Goal: Task Accomplishment & Management: Use online tool/utility

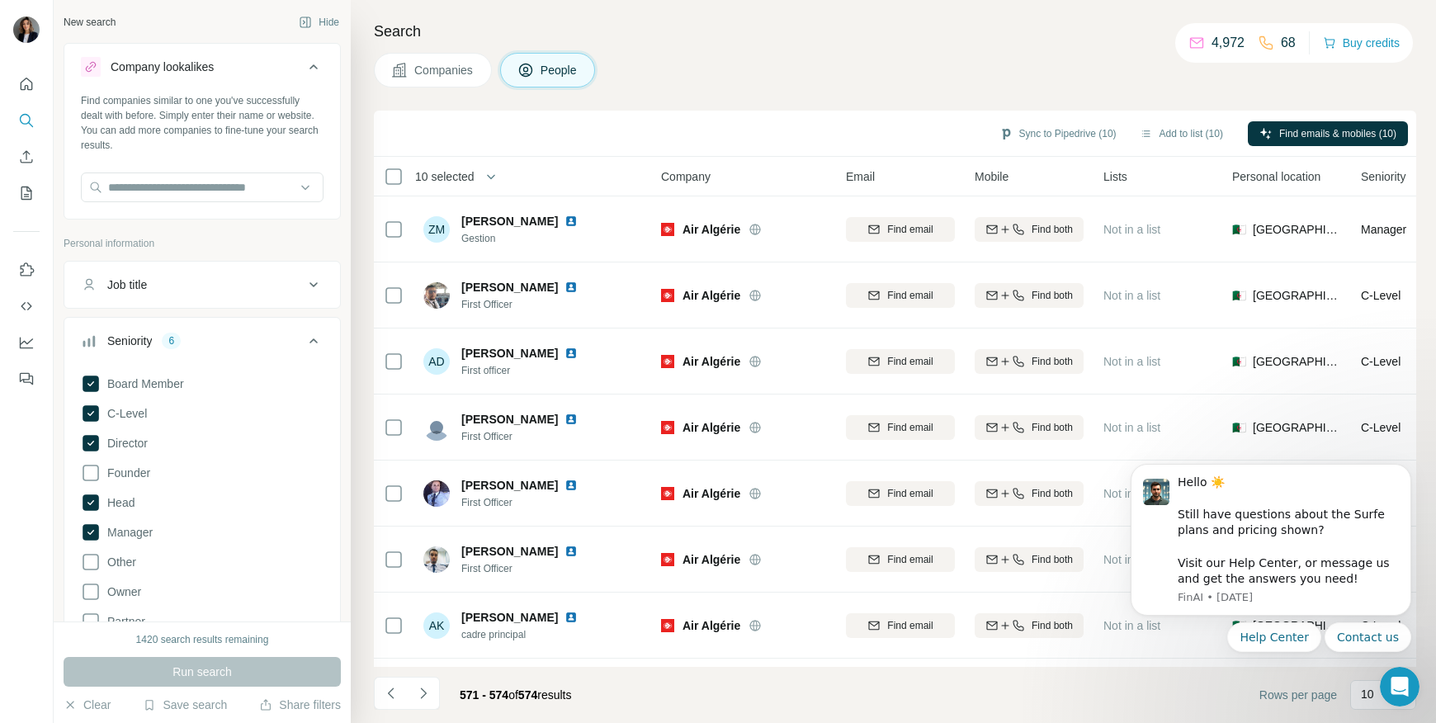
scroll to position [117, 0]
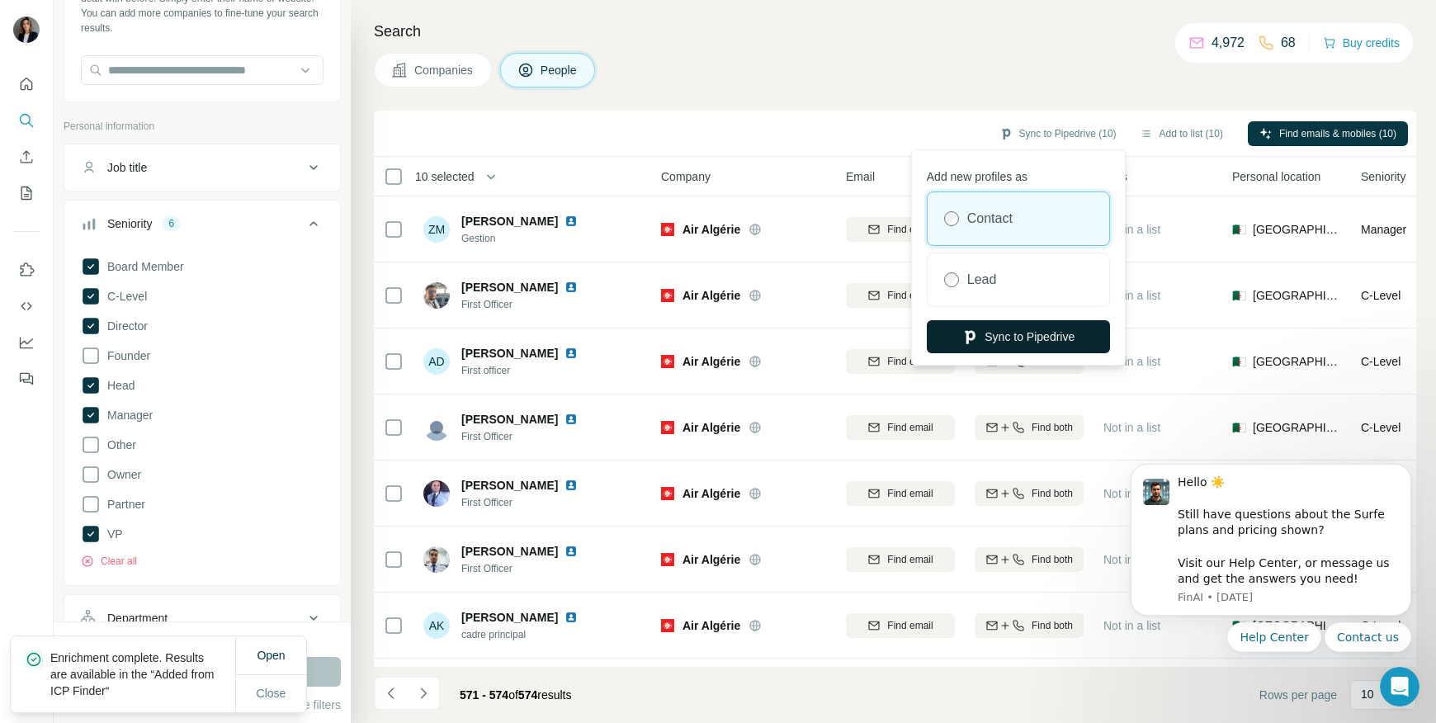
click at [1008, 339] on button "Sync to Pipedrive" at bounding box center [1017, 336] width 183 height 33
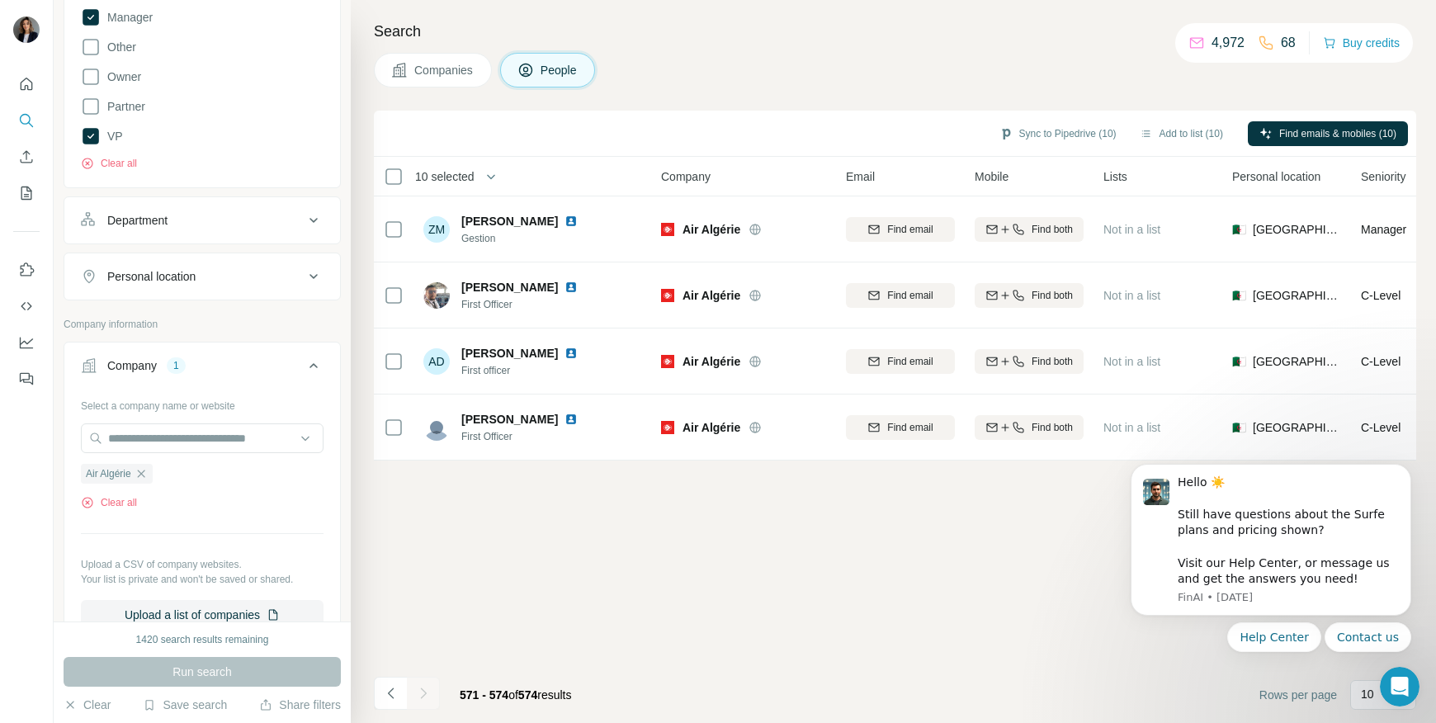
scroll to position [575, 0]
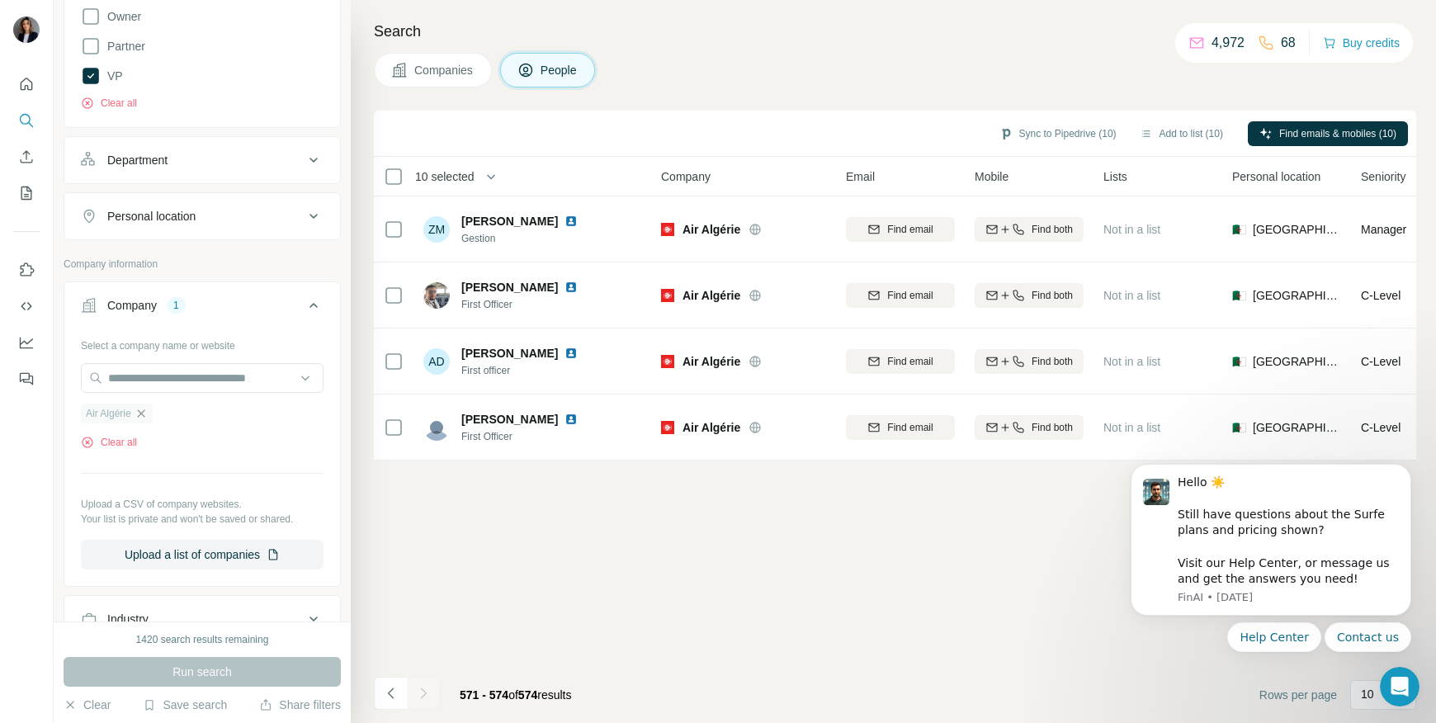
click at [144, 415] on icon "button" at bounding box center [140, 413] width 13 height 13
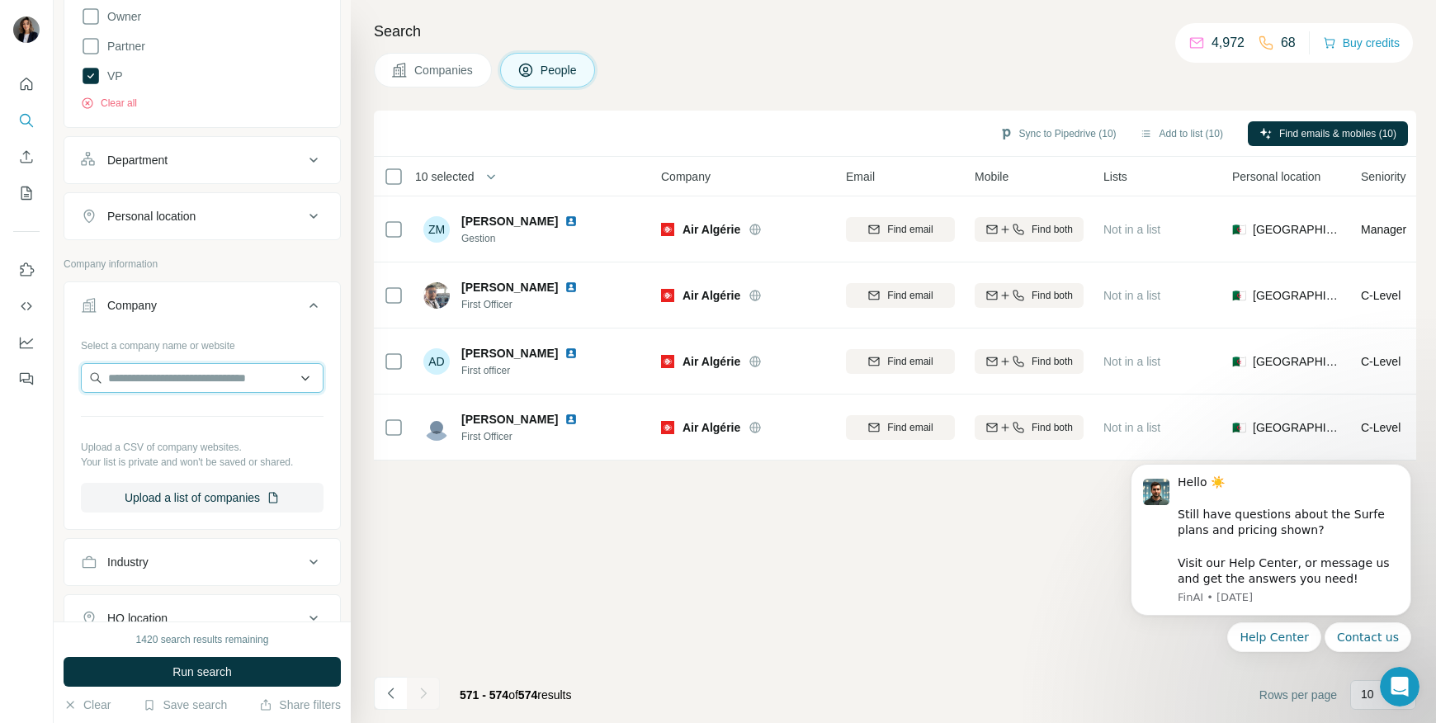
click at [124, 378] on input "text" at bounding box center [202, 378] width 243 height 30
paste input "**********"
type input "**********"
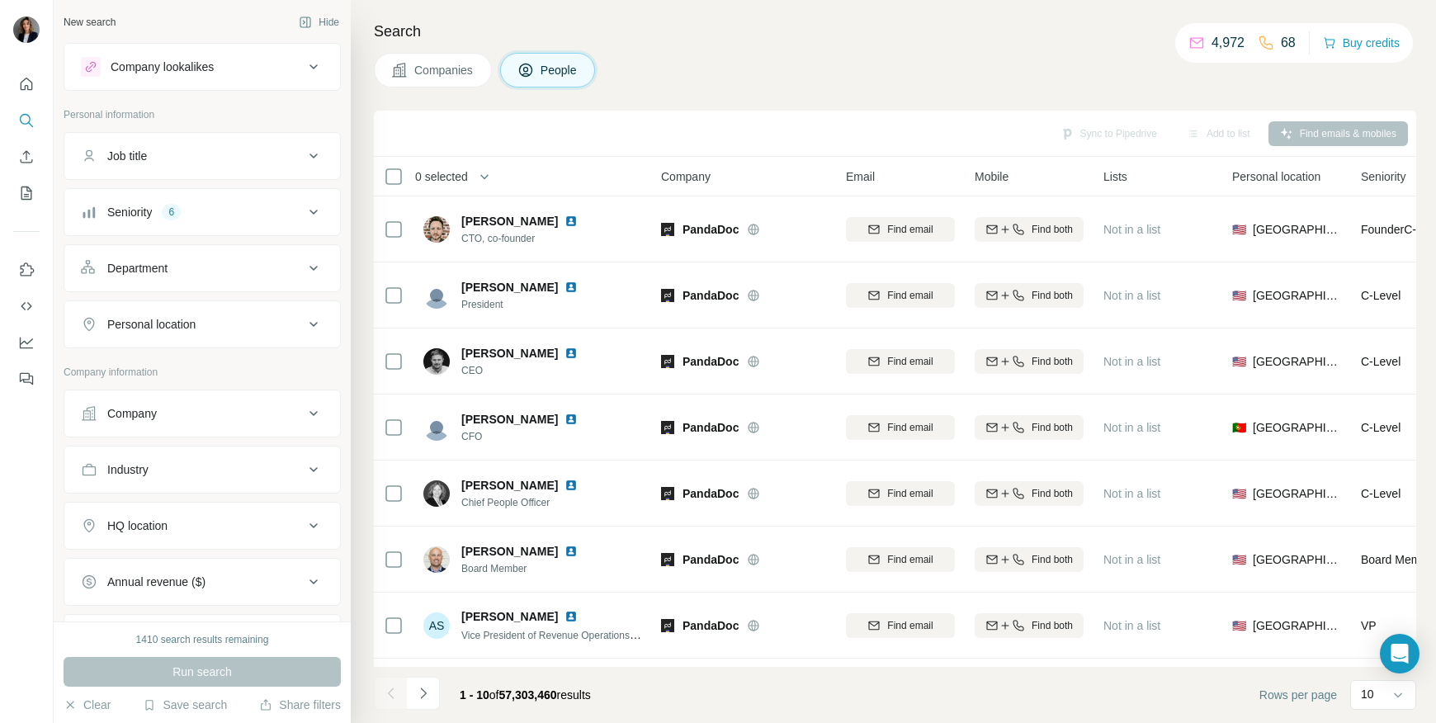
click at [158, 381] on div "Company information" at bounding box center [202, 377] width 277 height 25
click at [147, 406] on div "Company" at bounding box center [132, 413] width 50 height 17
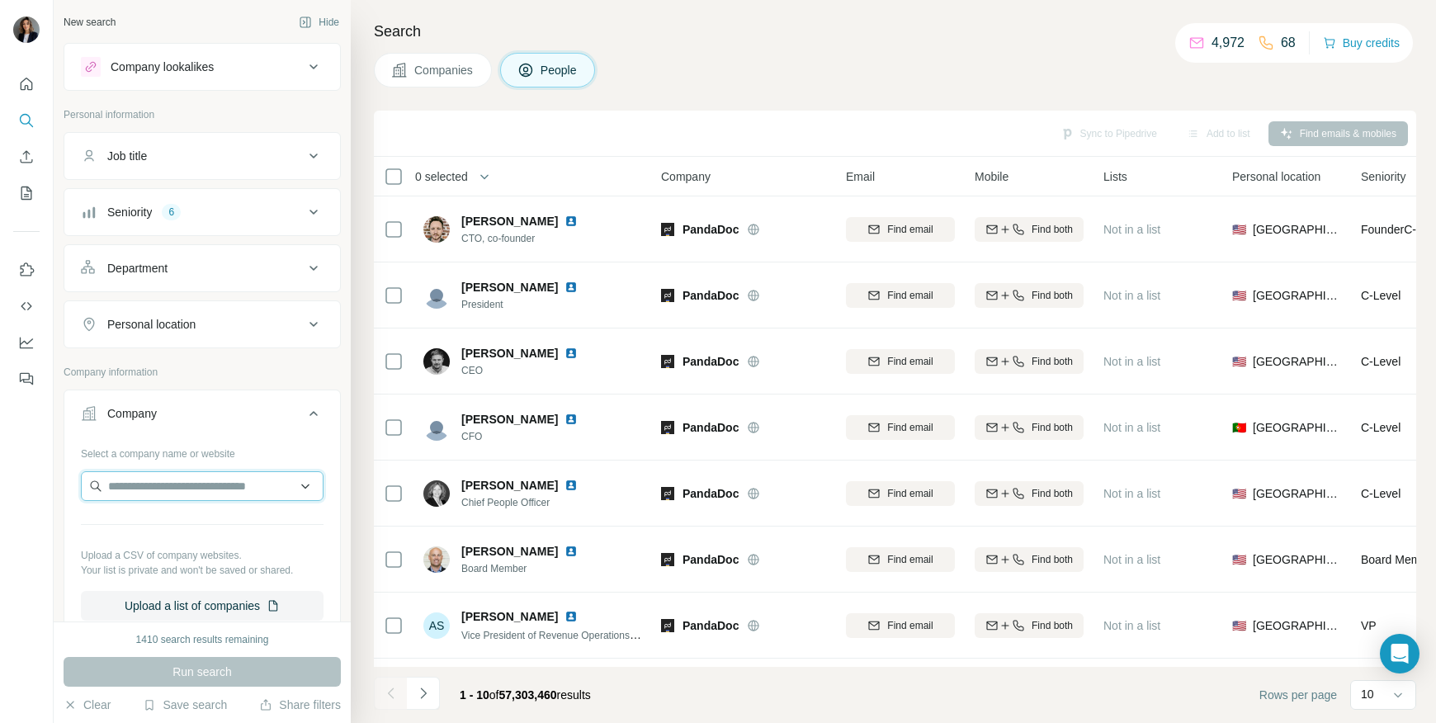
click at [144, 485] on input "text" at bounding box center [202, 486] width 243 height 30
paste input "**********"
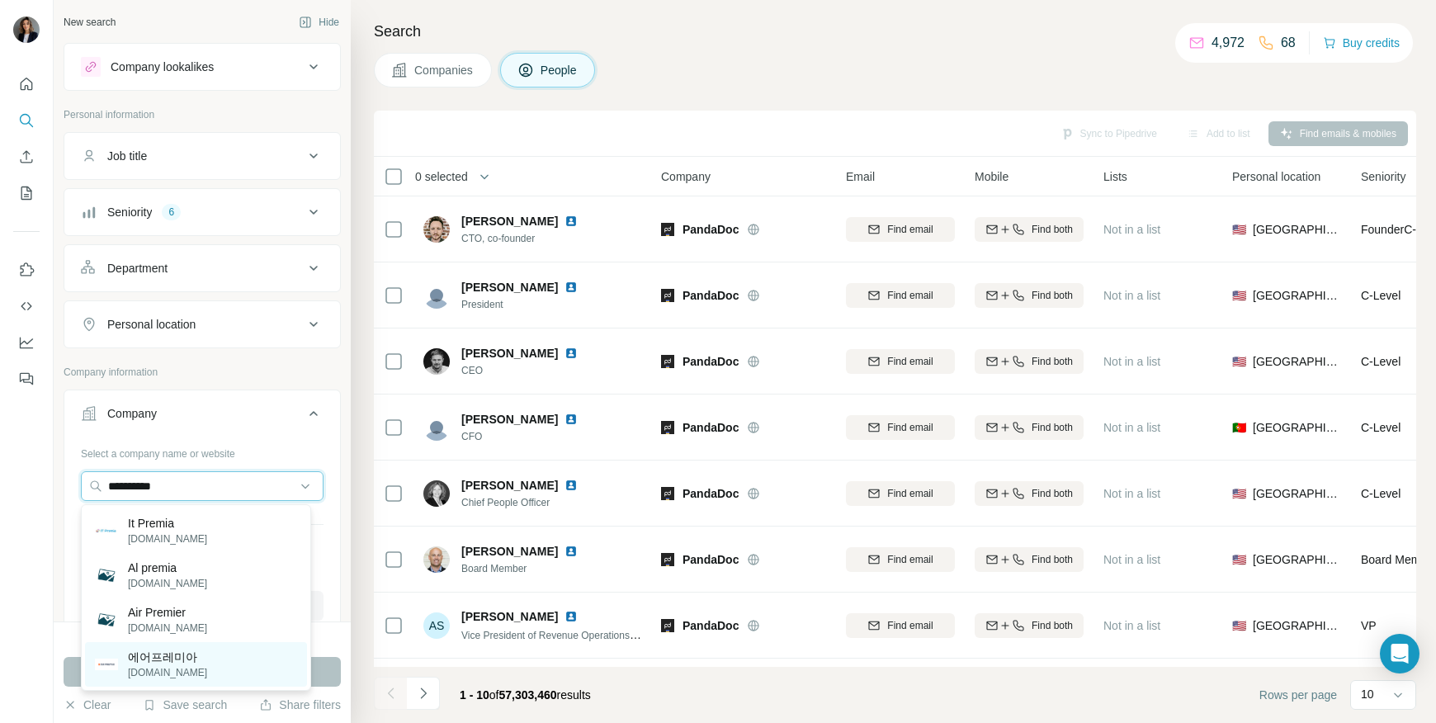
type input "**********"
click at [237, 653] on div "에어프레미아 [DOMAIN_NAME]" at bounding box center [196, 664] width 222 height 45
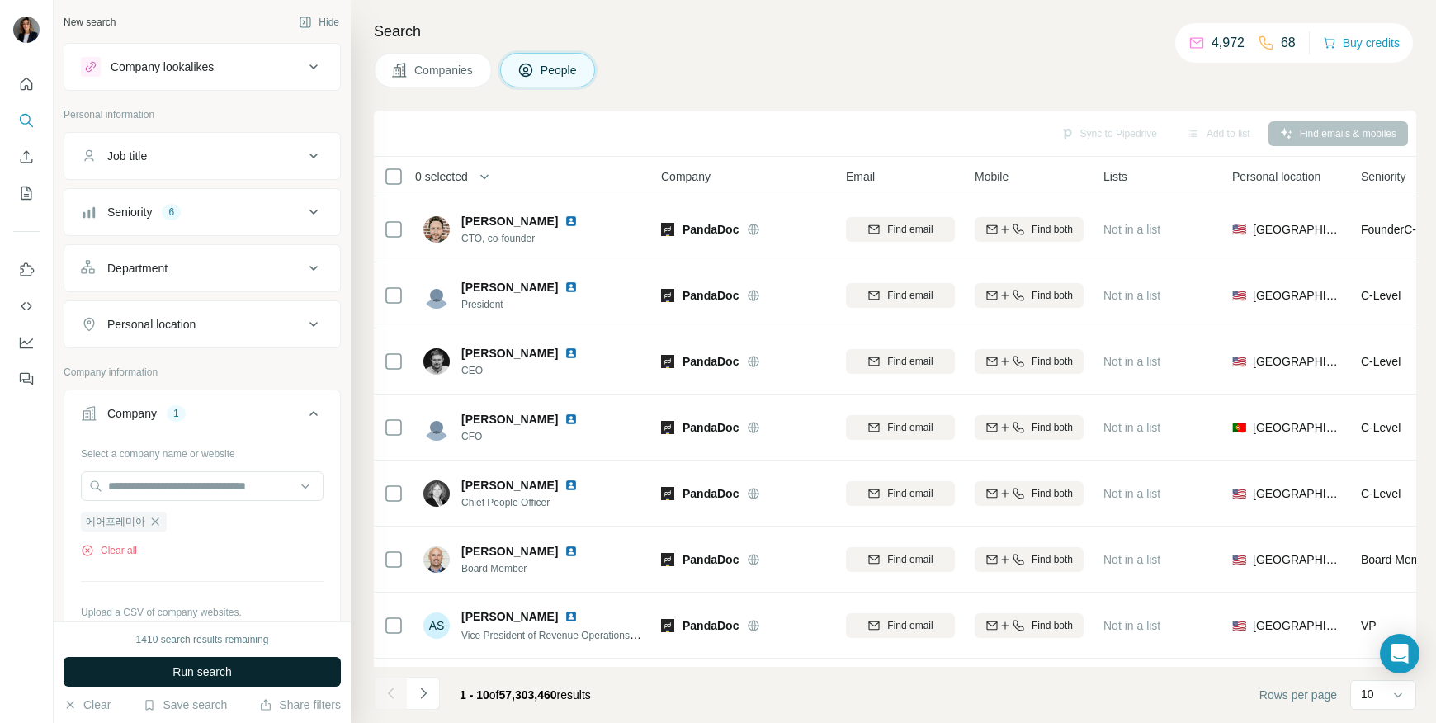
click at [192, 677] on span "Run search" at bounding box center [201, 671] width 59 height 17
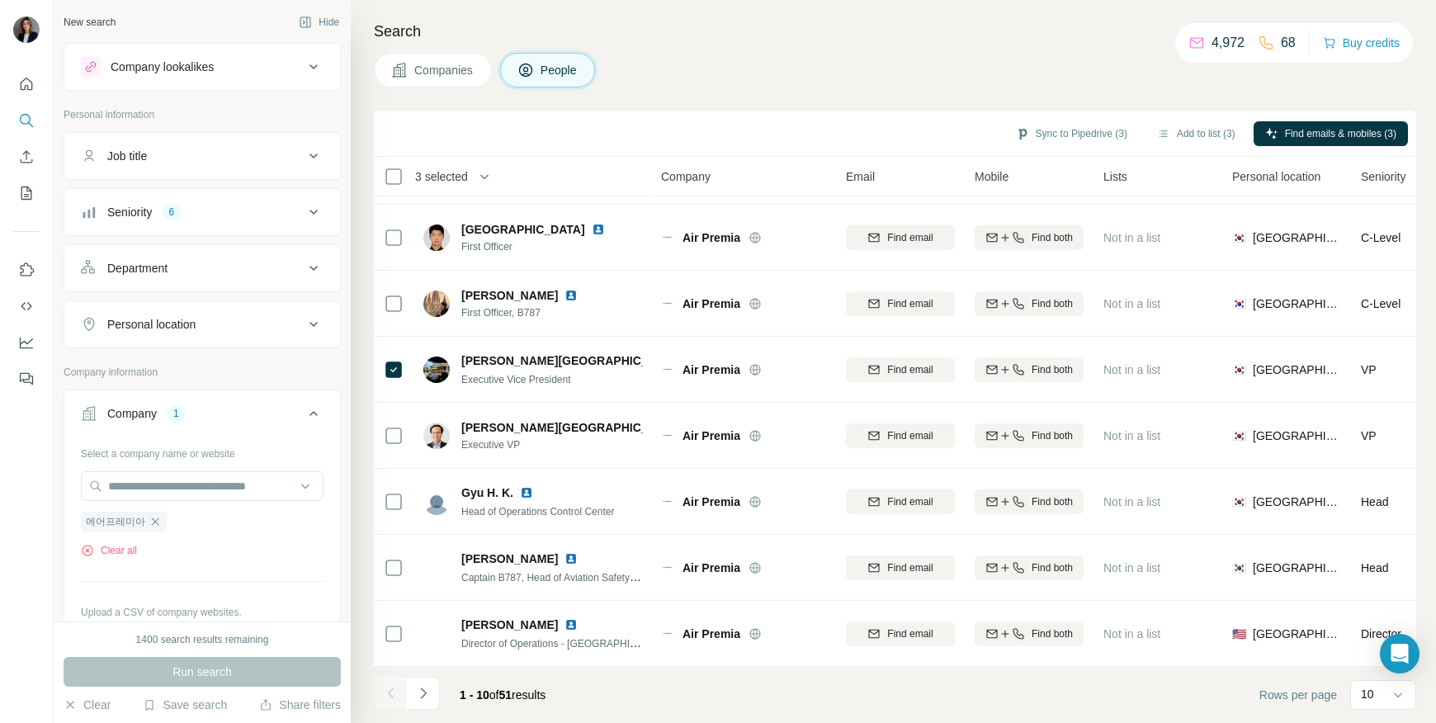
scroll to position [199, 0]
click at [430, 686] on icon "Navigate to next page" at bounding box center [423, 693] width 17 height 17
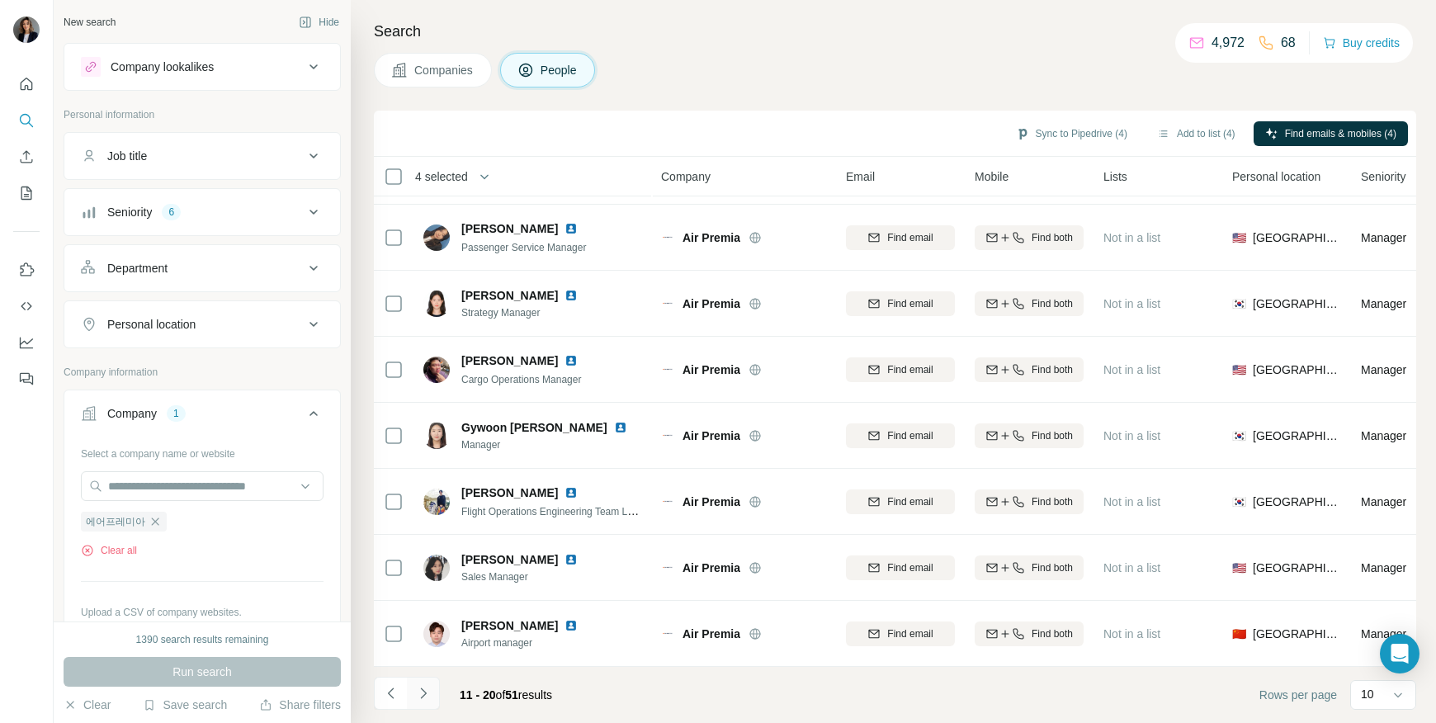
click at [422, 686] on icon "Navigate to next page" at bounding box center [423, 693] width 17 height 17
click at [424, 699] on icon "Navigate to next page" at bounding box center [423, 693] width 17 height 17
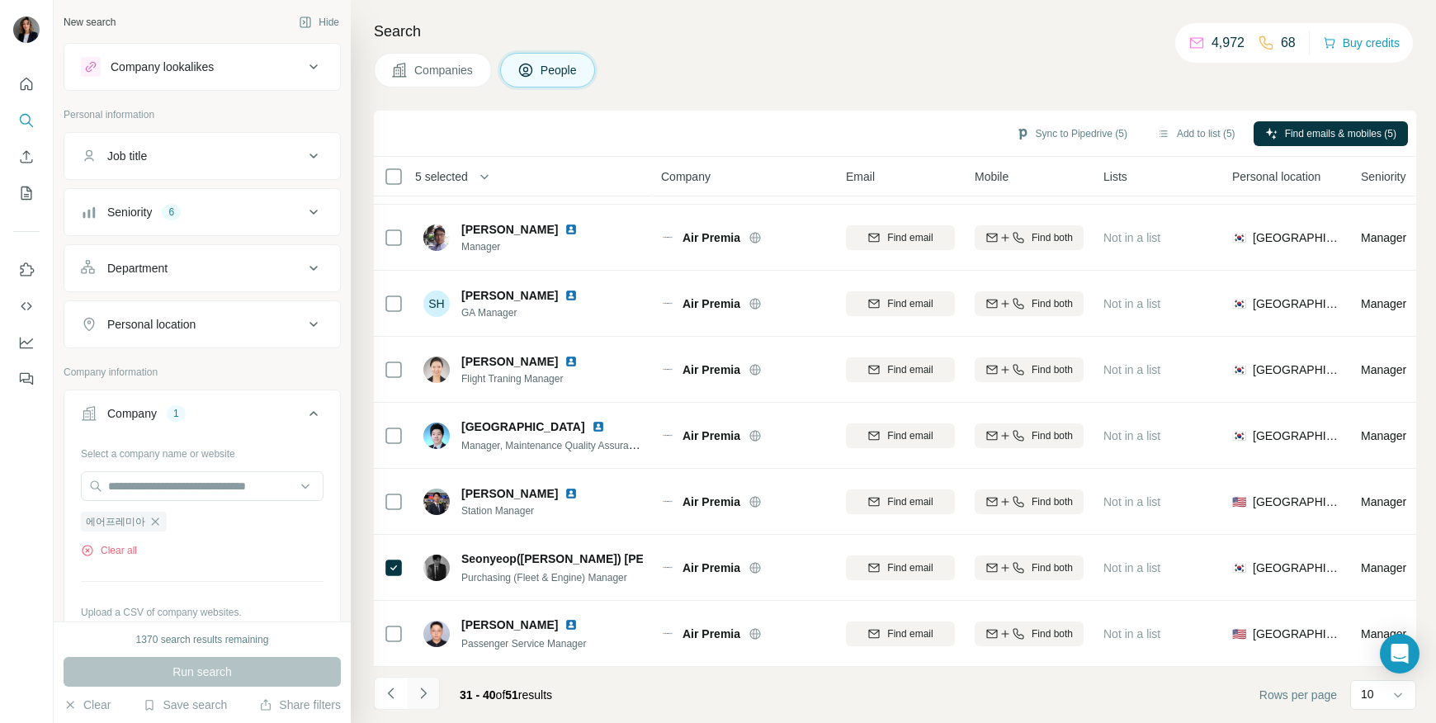
click at [420, 690] on icon "Navigate to next page" at bounding box center [423, 693] width 17 height 17
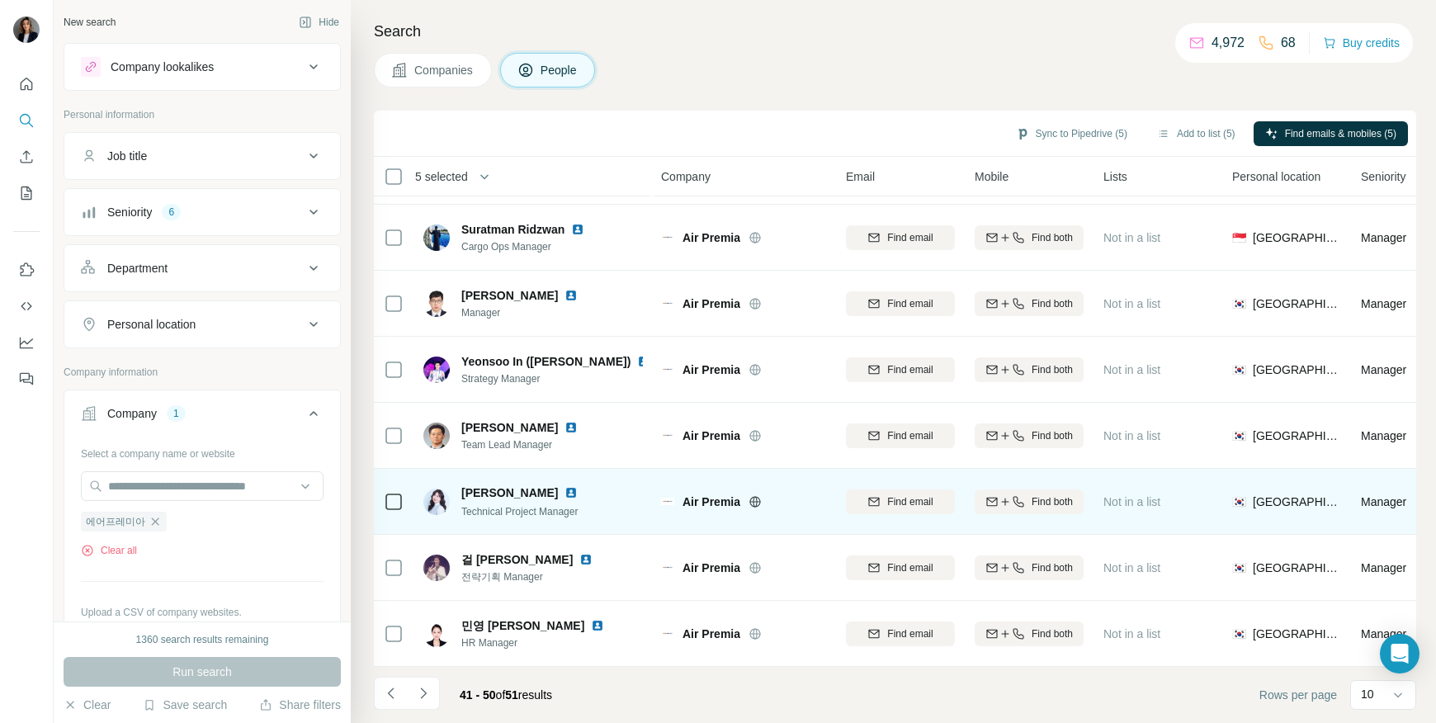
click at [384, 495] on icon at bounding box center [394, 502] width 20 height 20
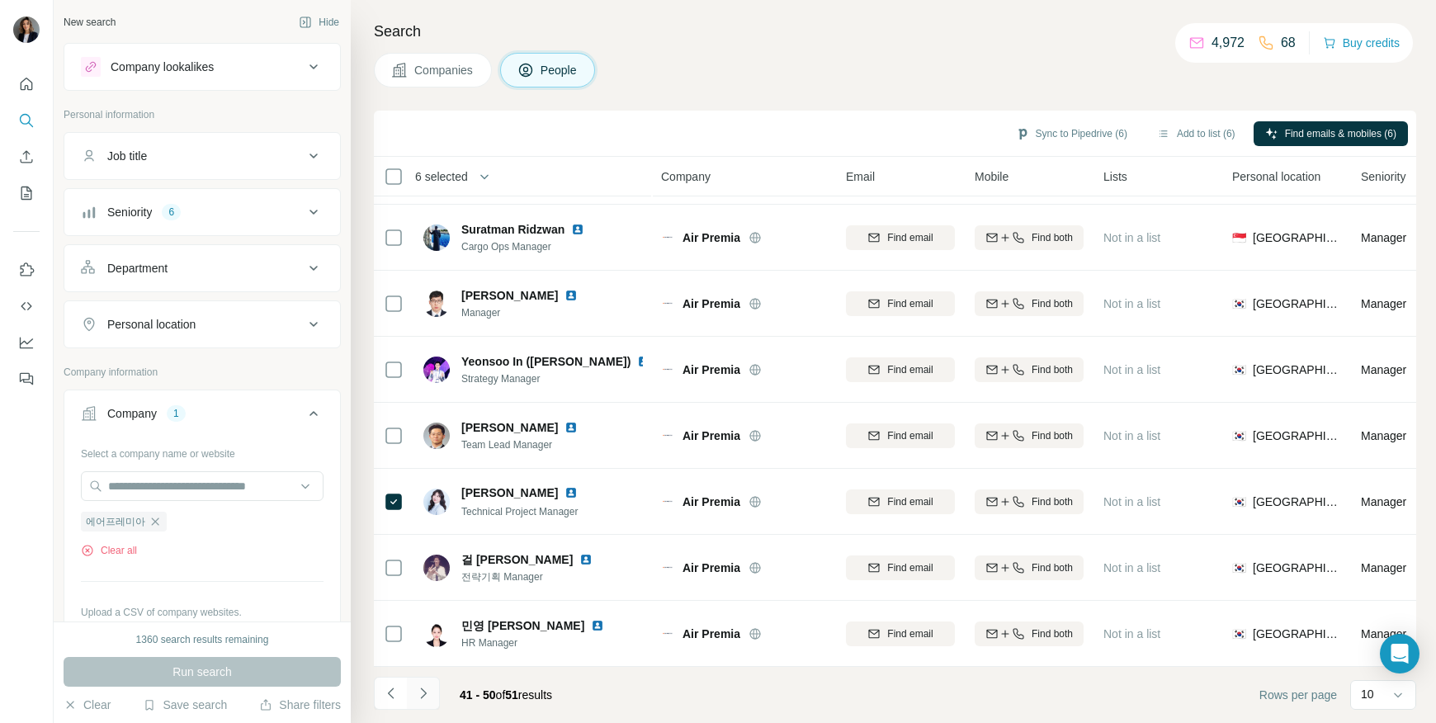
click at [416, 696] on icon "Navigate to next page" at bounding box center [423, 693] width 17 height 17
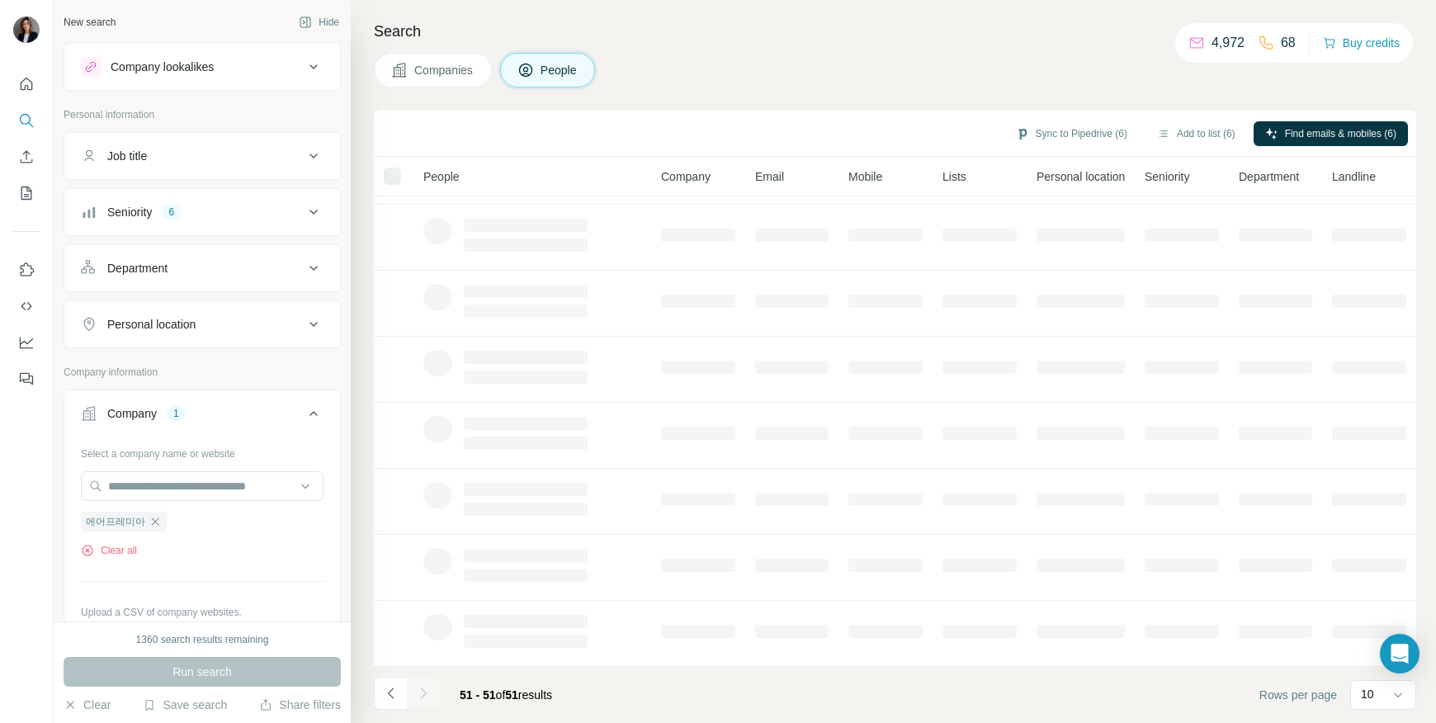
scroll to position [0, 0]
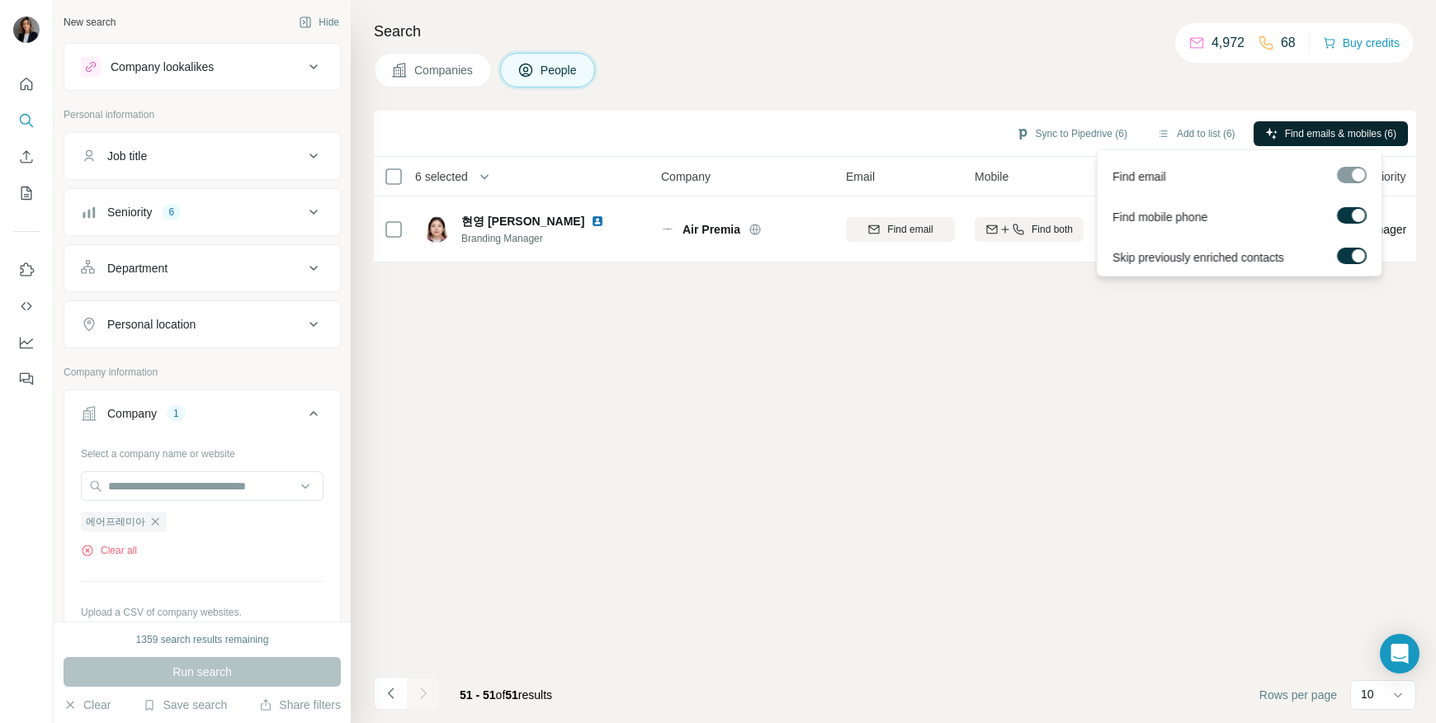
click at [1275, 143] on button "Find emails & mobiles (6)" at bounding box center [1330, 133] width 154 height 25
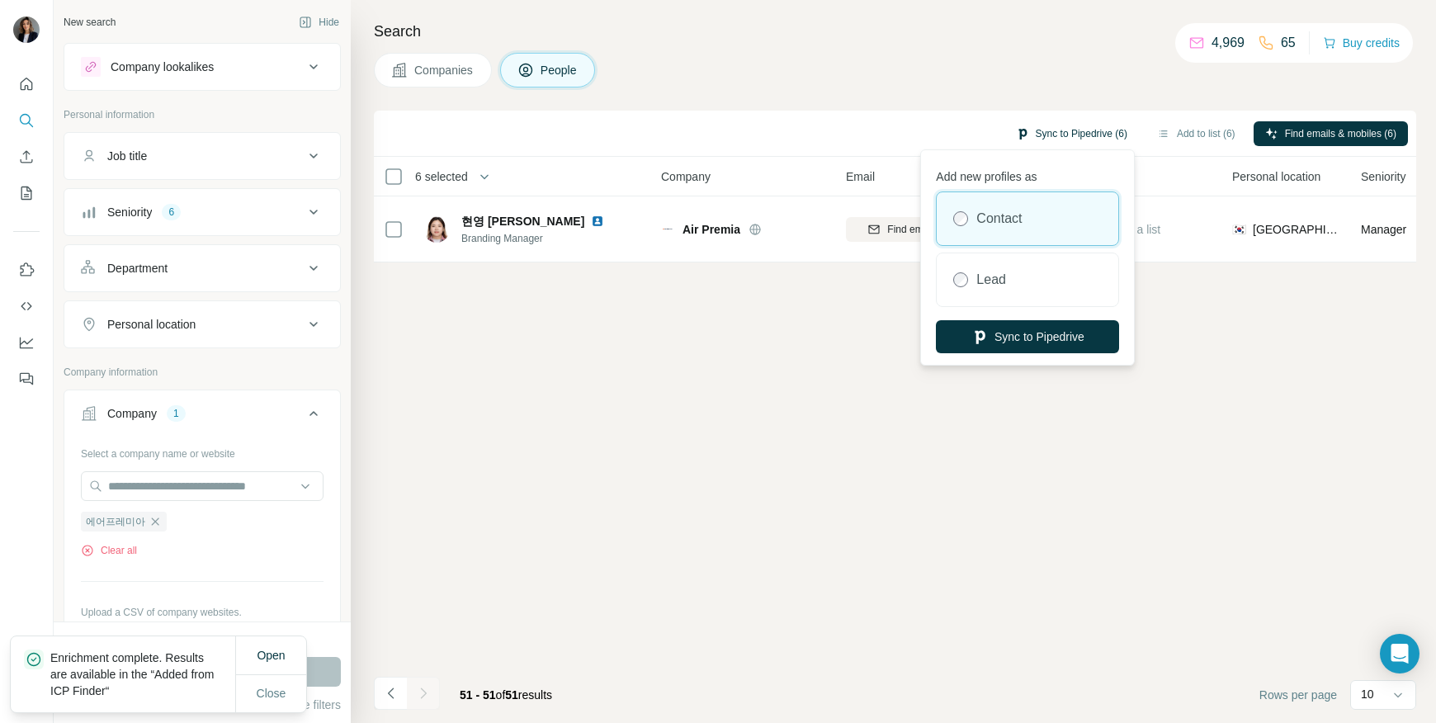
click at [1049, 127] on button "Sync to Pipedrive (6)" at bounding box center [1071, 133] width 134 height 25
click at [1008, 332] on button "Sync to Pipedrive" at bounding box center [1027, 336] width 183 height 33
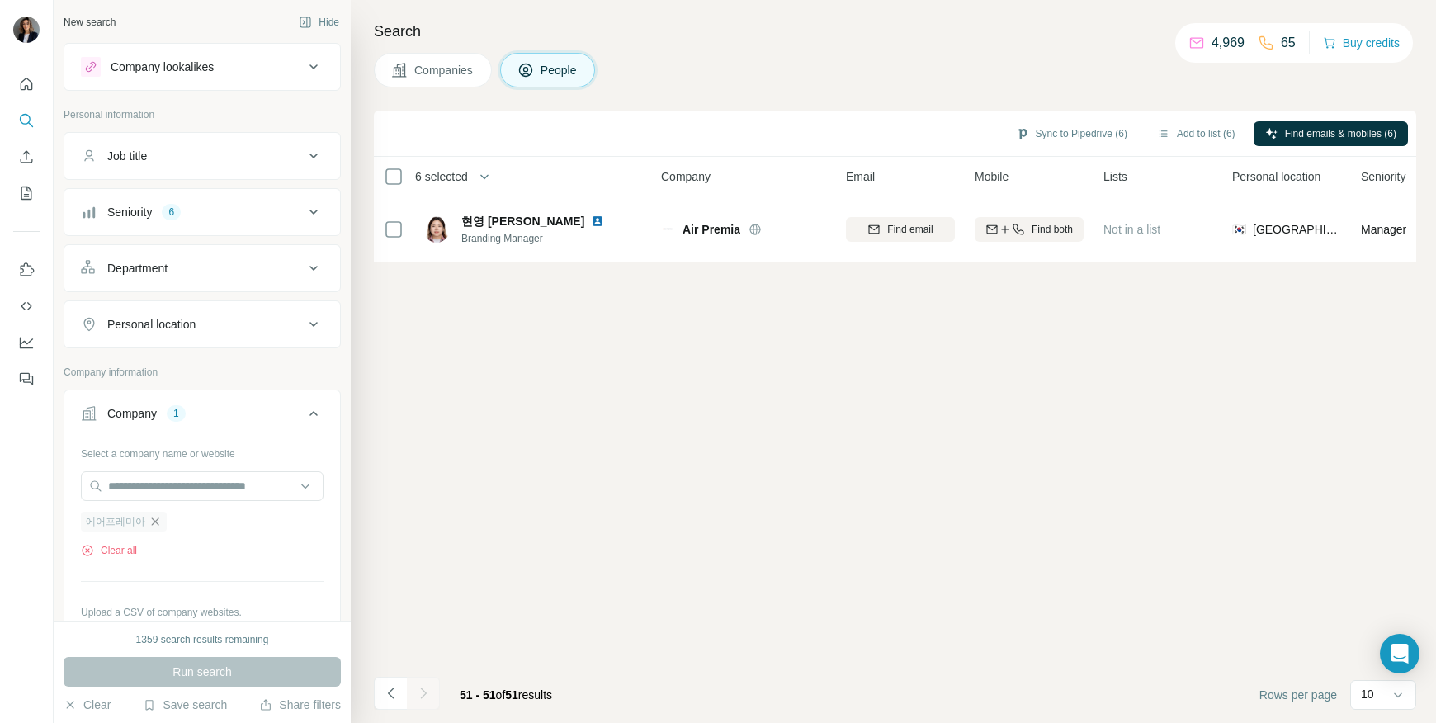
click at [149, 519] on icon "button" at bounding box center [155, 521] width 13 height 13
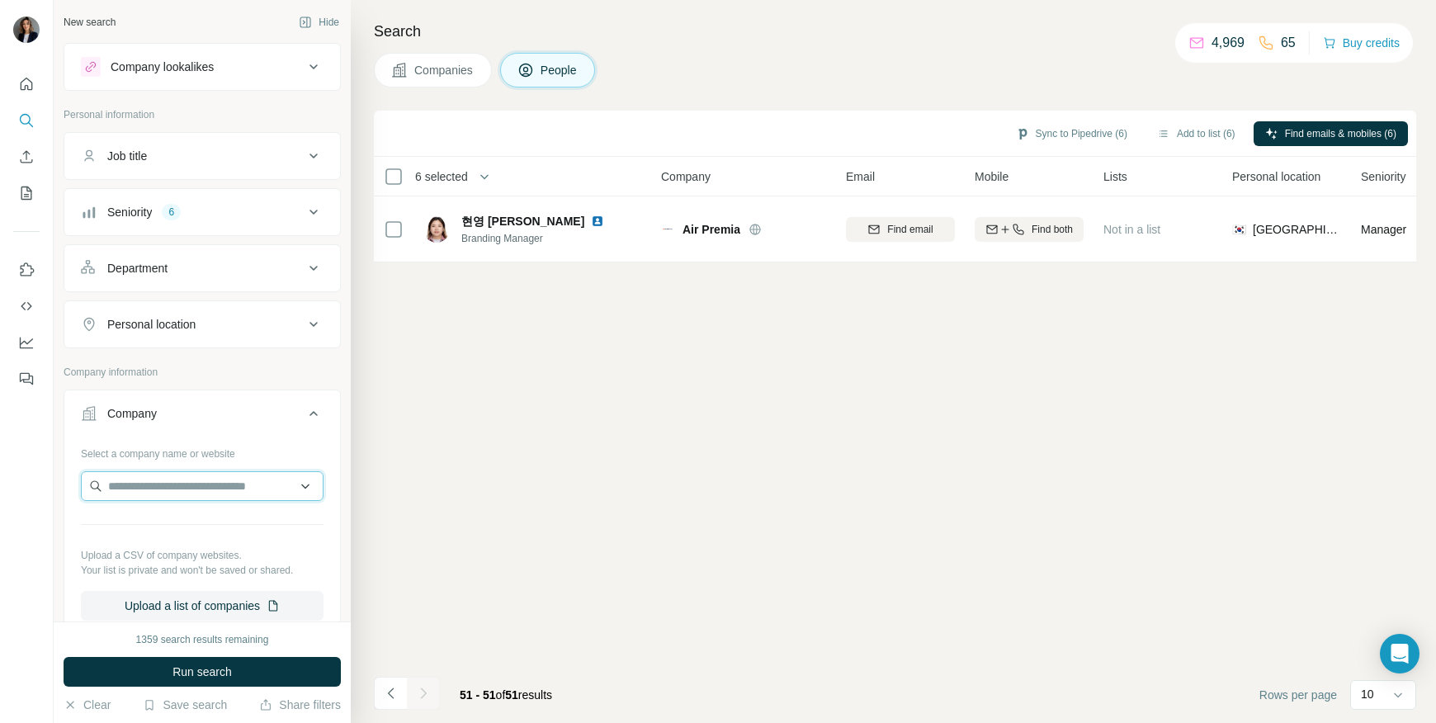
click at [136, 489] on input "text" at bounding box center [202, 486] width 243 height 30
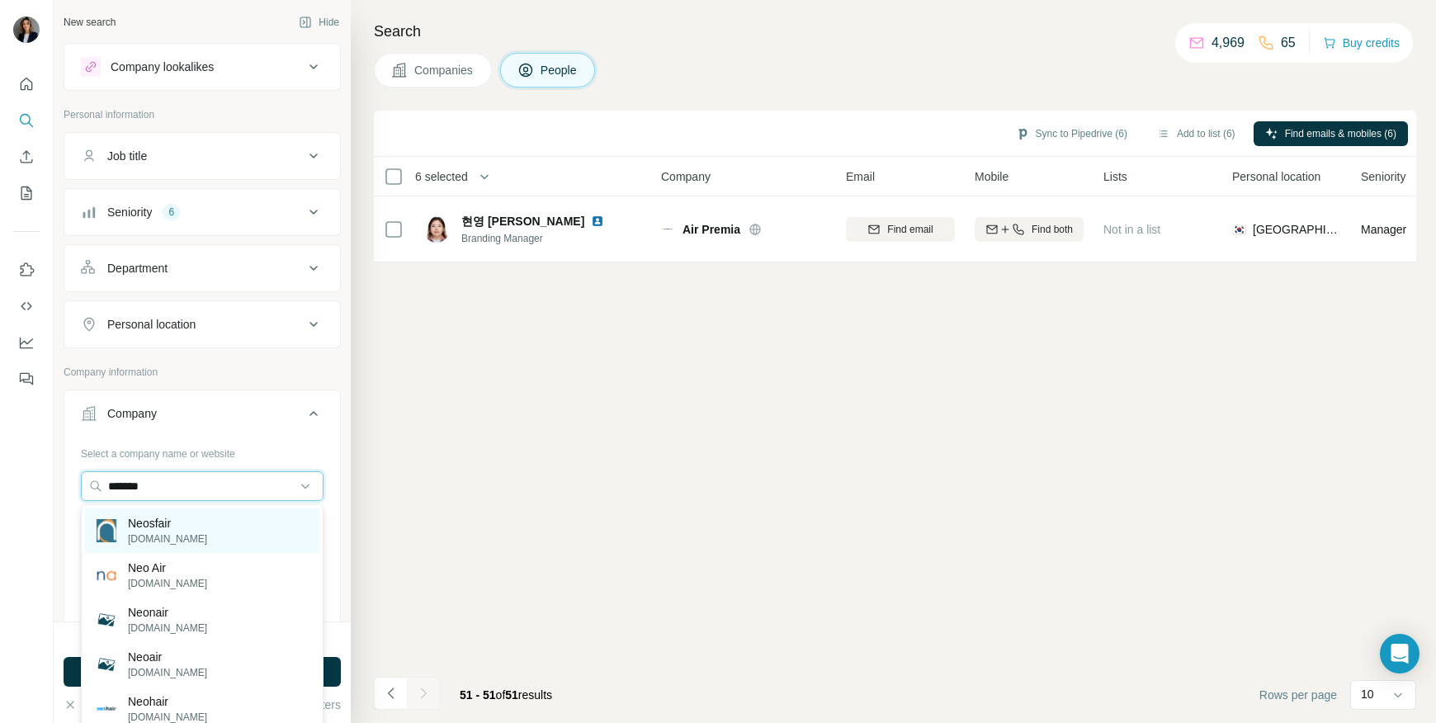
type input "*******"
click at [160, 536] on p "[DOMAIN_NAME]" at bounding box center [167, 538] width 79 height 15
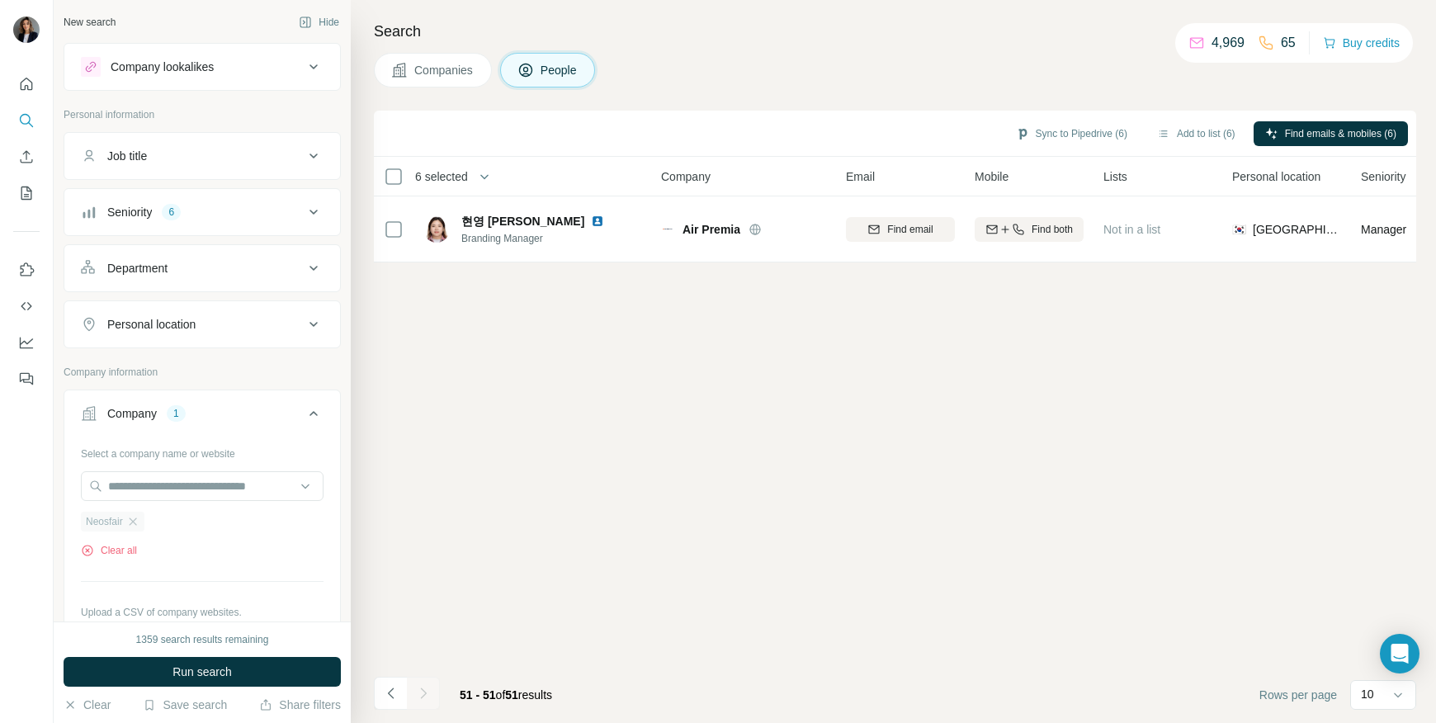
click at [115, 522] on span "Neosfair" at bounding box center [104, 521] width 37 height 15
click at [136, 522] on icon "button" at bounding box center [132, 520] width 7 height 7
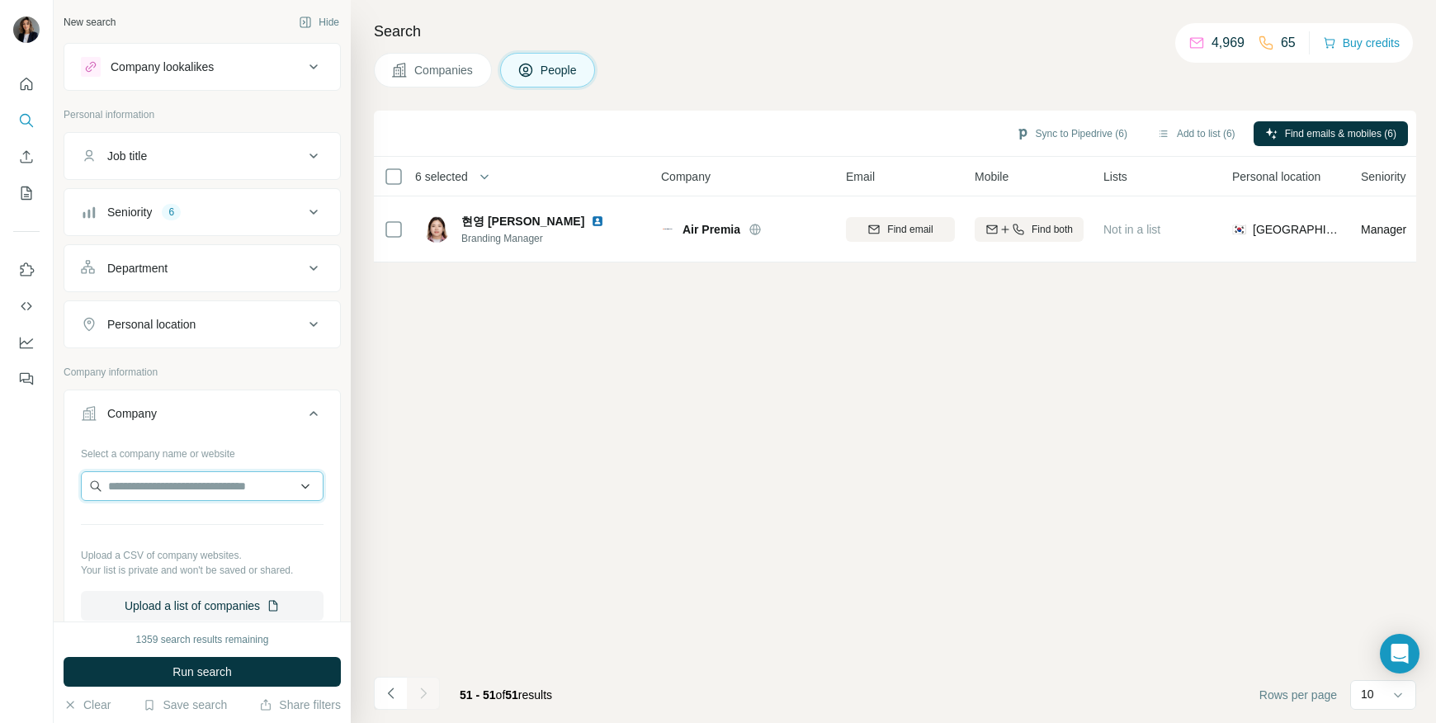
click at [136, 494] on input "text" at bounding box center [202, 486] width 243 height 30
paste input "**********"
drag, startPoint x: 140, startPoint y: 490, endPoint x: 222, endPoint y: 488, distance: 81.7
click at [222, 488] on input "**********" at bounding box center [202, 486] width 243 height 30
type input "**********"
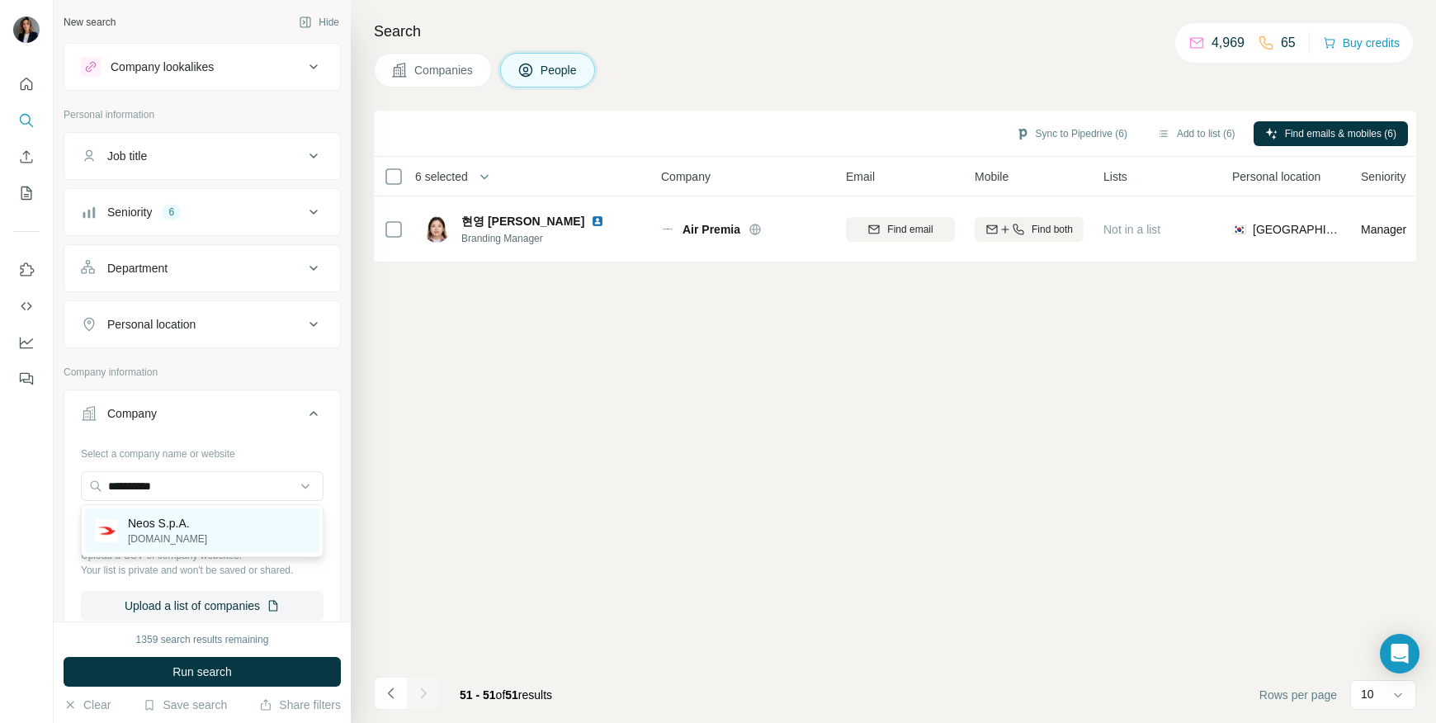
click at [238, 540] on div "Neos S.p.A. [DOMAIN_NAME]" at bounding box center [202, 530] width 234 height 45
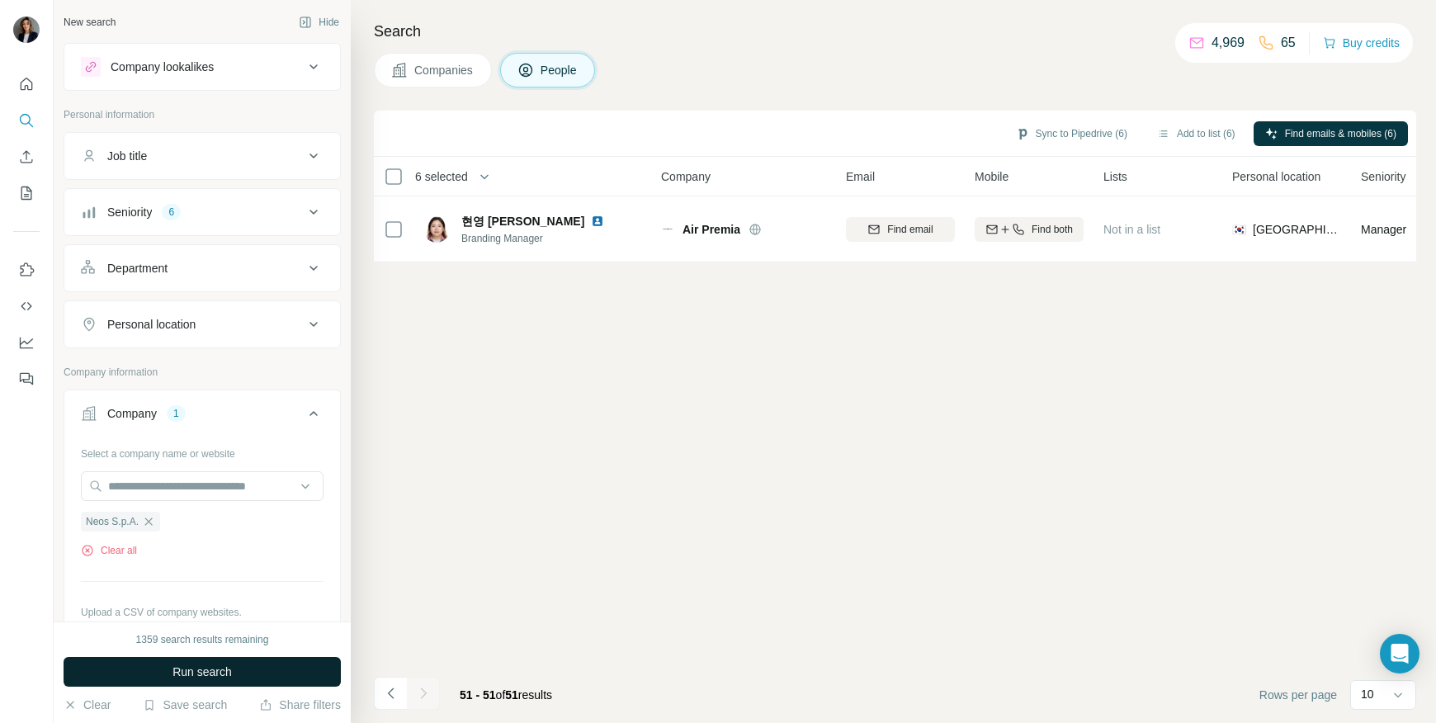
click at [196, 672] on span "Run search" at bounding box center [201, 671] width 59 height 17
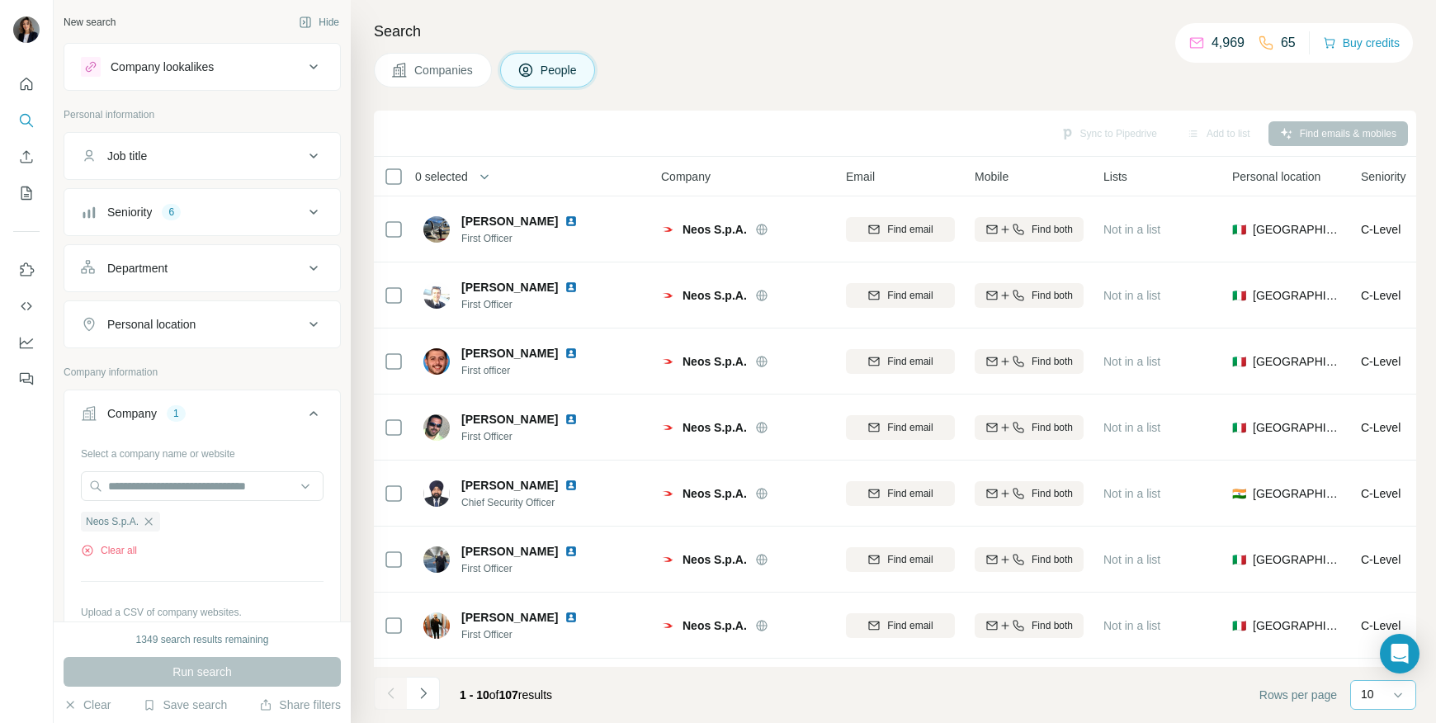
click at [1360, 695] on p "10" at bounding box center [1366, 694] width 13 height 17
click at [1373, 555] on p "60" at bounding box center [1370, 562] width 13 height 17
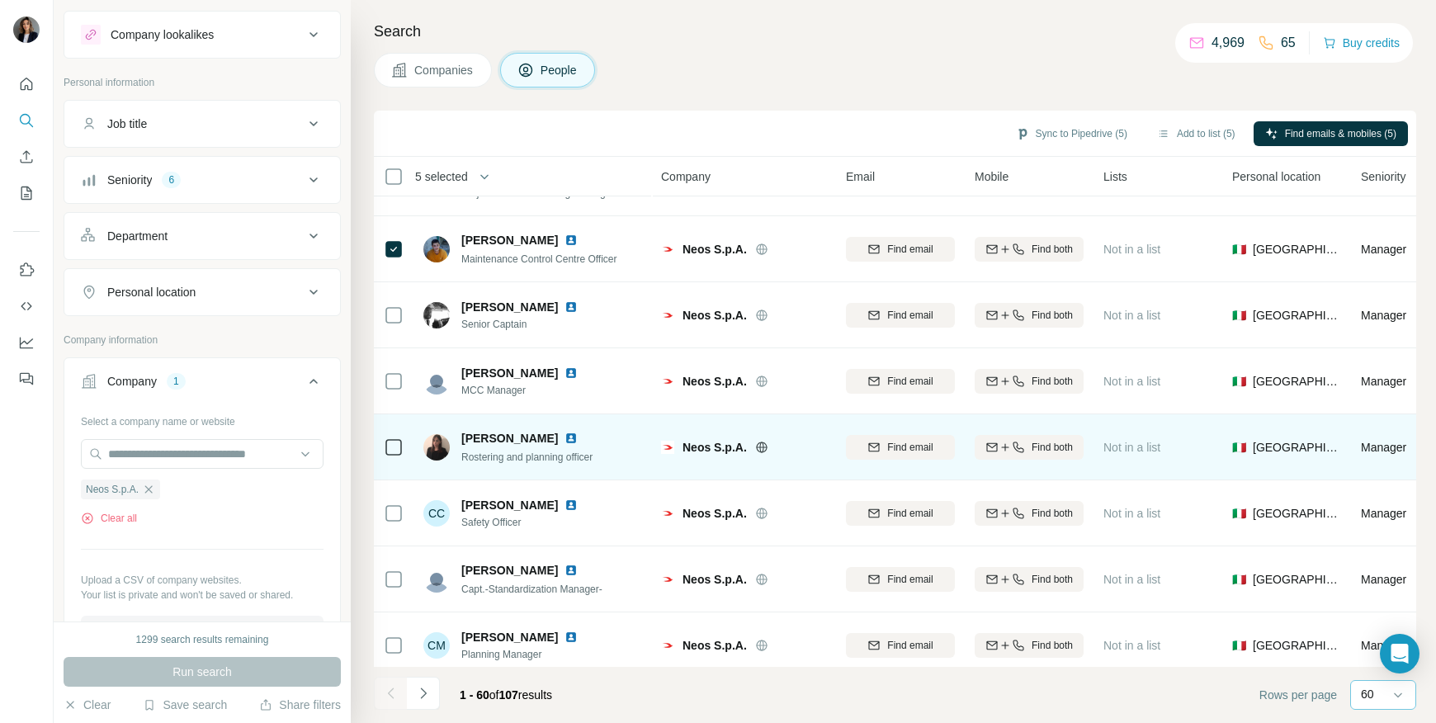
scroll to position [3499, 0]
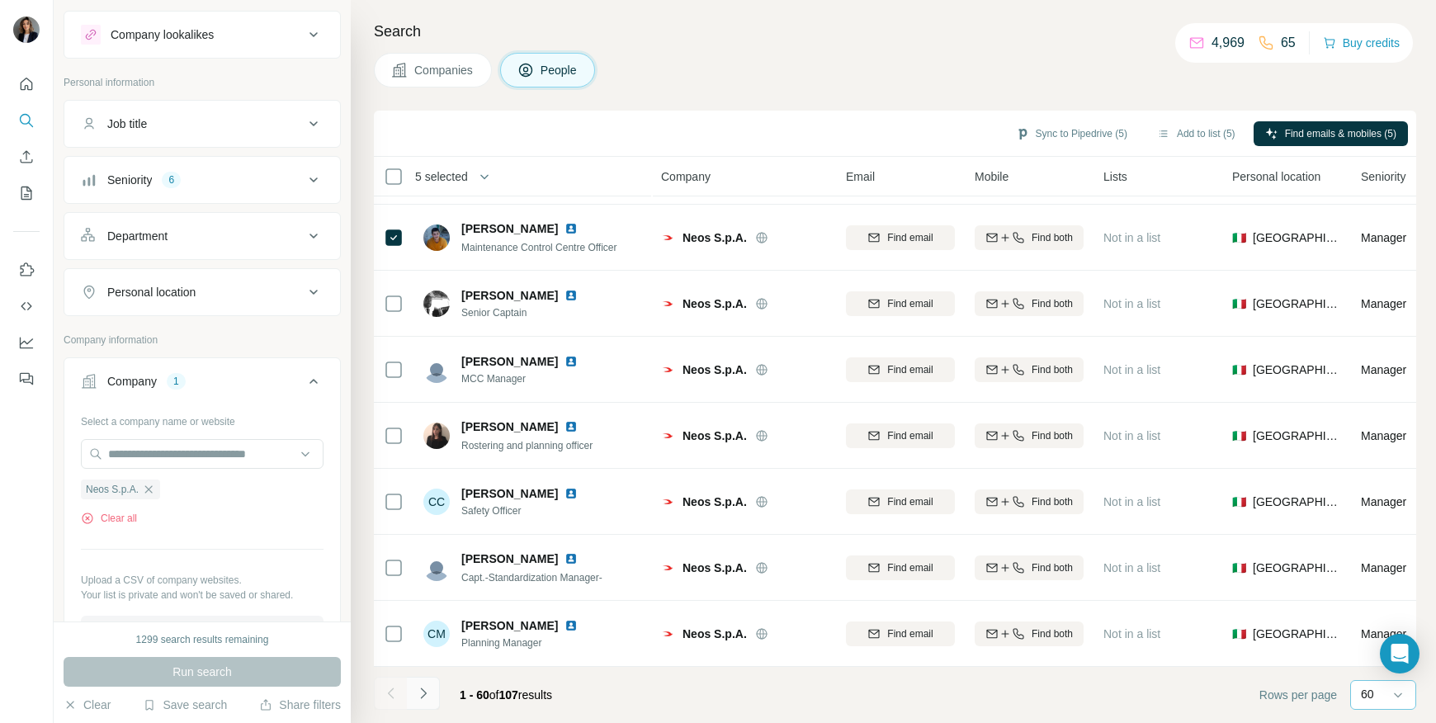
click at [427, 690] on icon "Navigate to next page" at bounding box center [423, 693] width 17 height 17
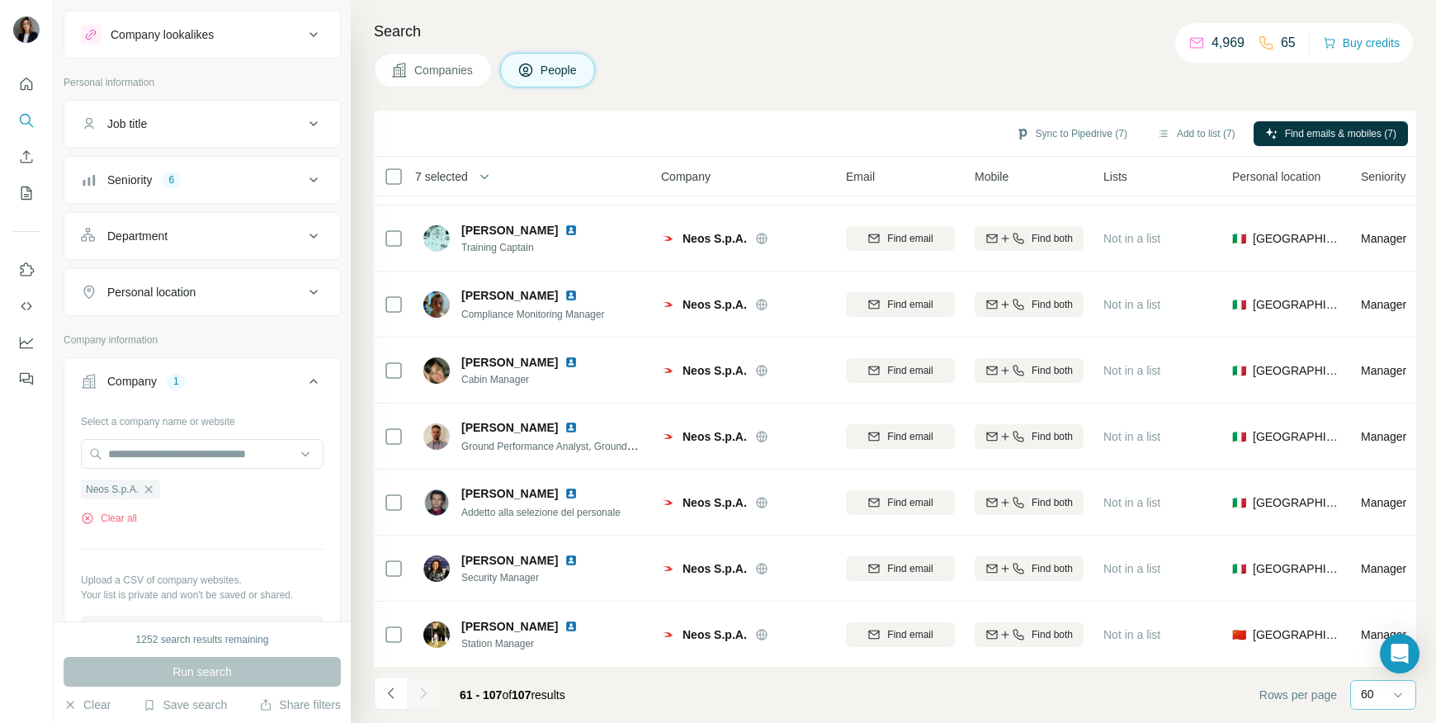
scroll to position [2641, 0]
click at [387, 693] on icon "Navigate to previous page" at bounding box center [391, 693] width 17 height 17
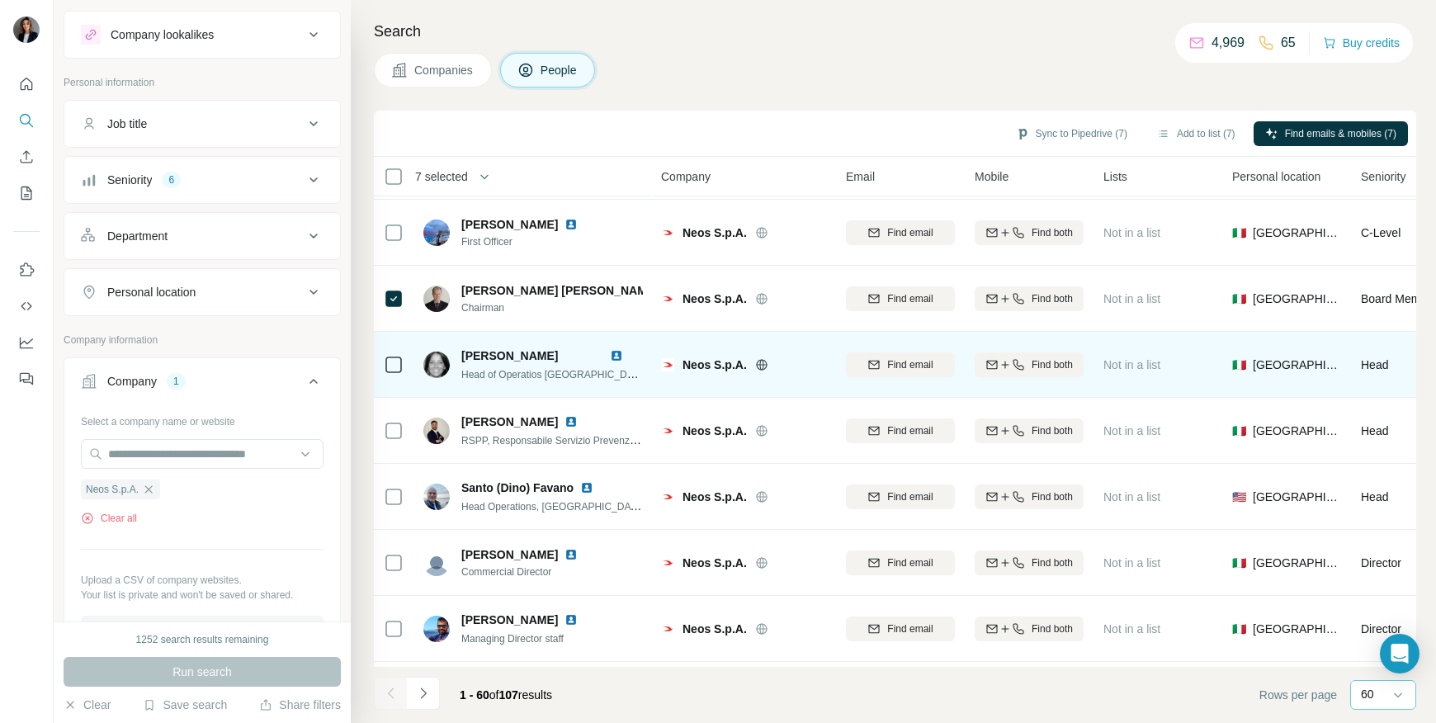
scroll to position [2508, 0]
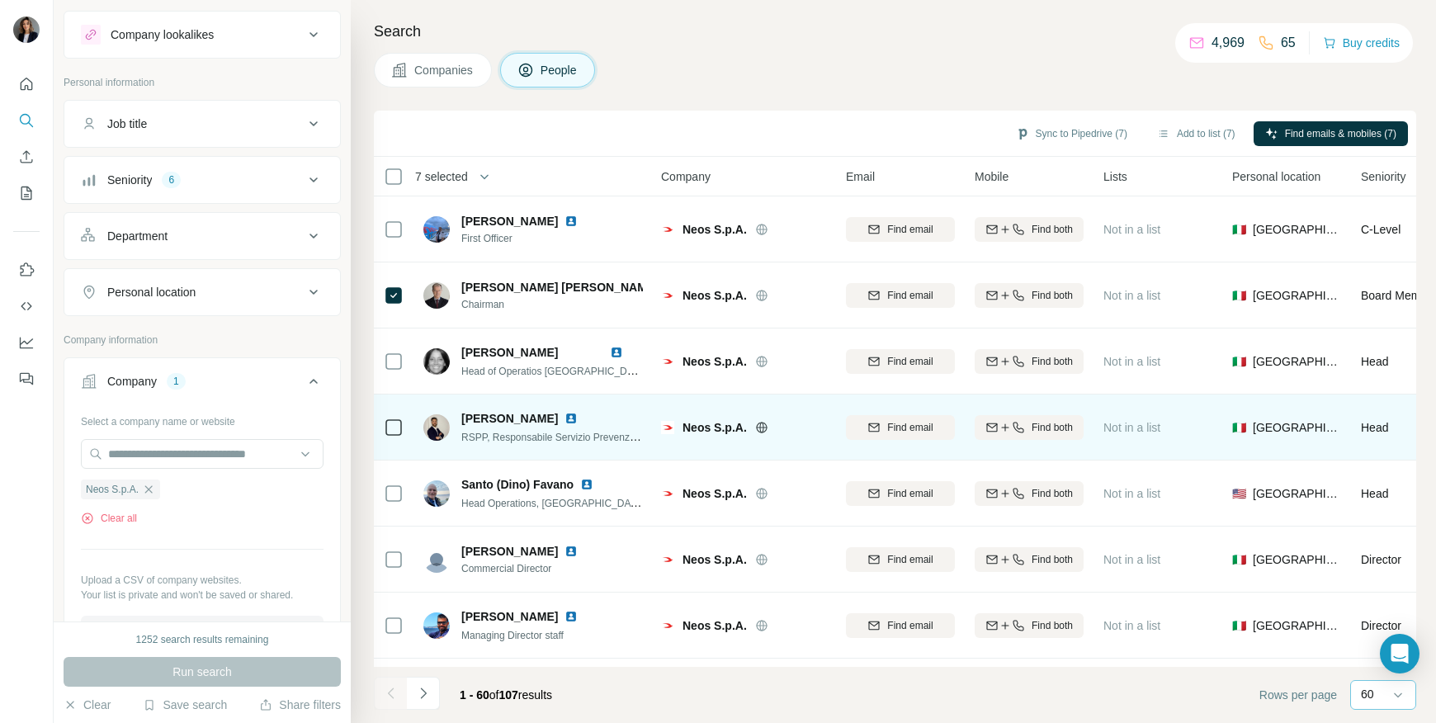
click at [564, 421] on img at bounding box center [570, 418] width 13 height 13
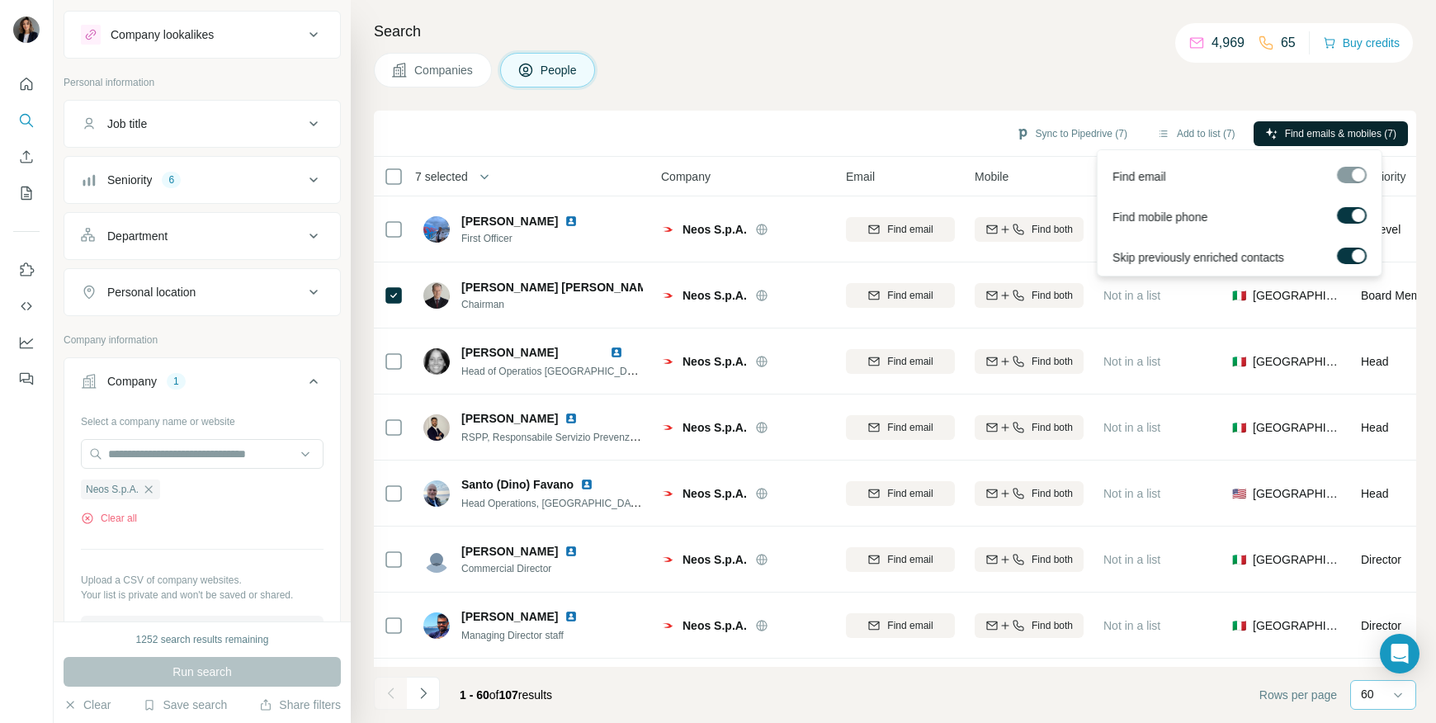
click at [1269, 136] on icon "button" at bounding box center [1271, 133] width 13 height 13
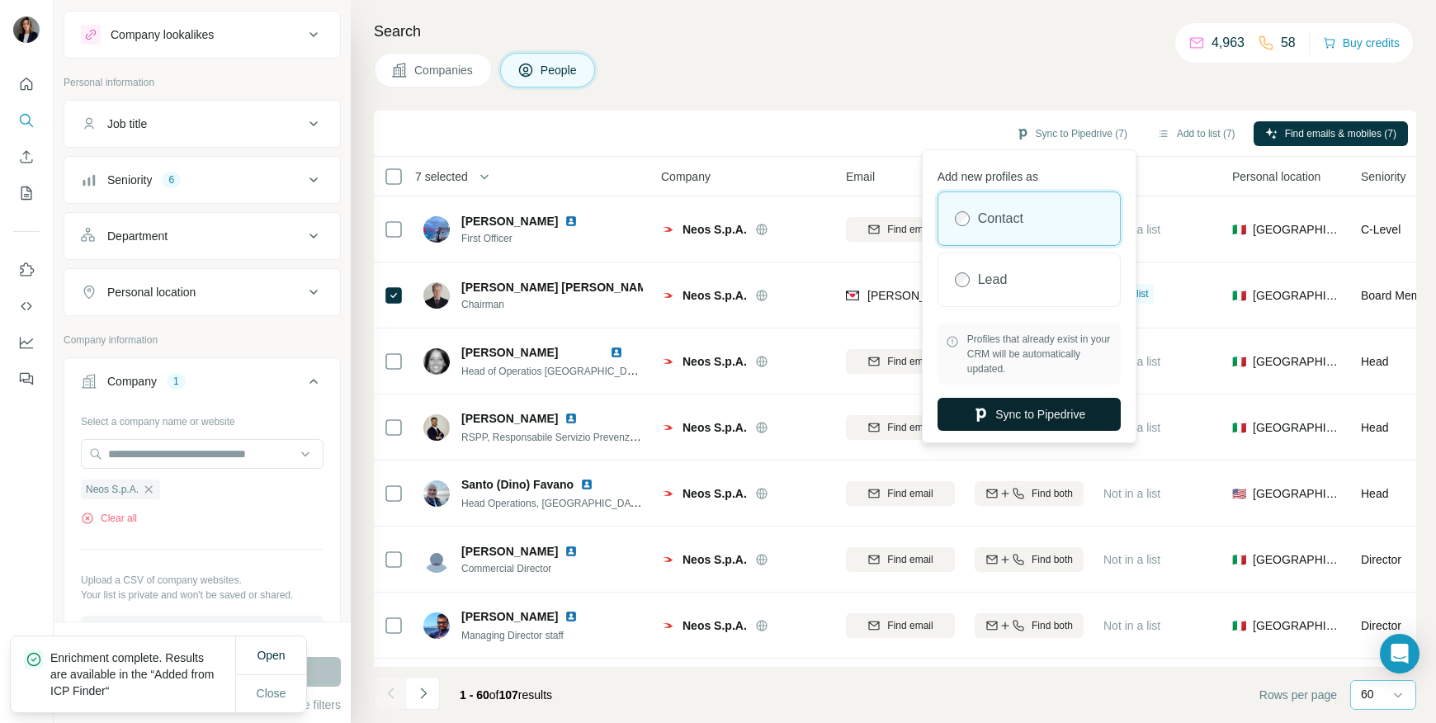
click at [1040, 420] on button "Sync to Pipedrive" at bounding box center [1028, 414] width 183 height 33
